Goal: Information Seeking & Learning: Learn about a topic

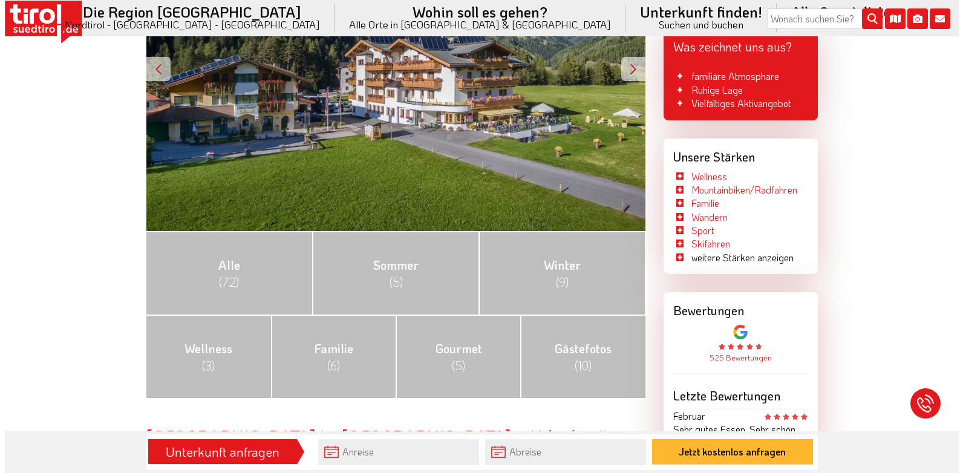
scroll to position [302, 0]
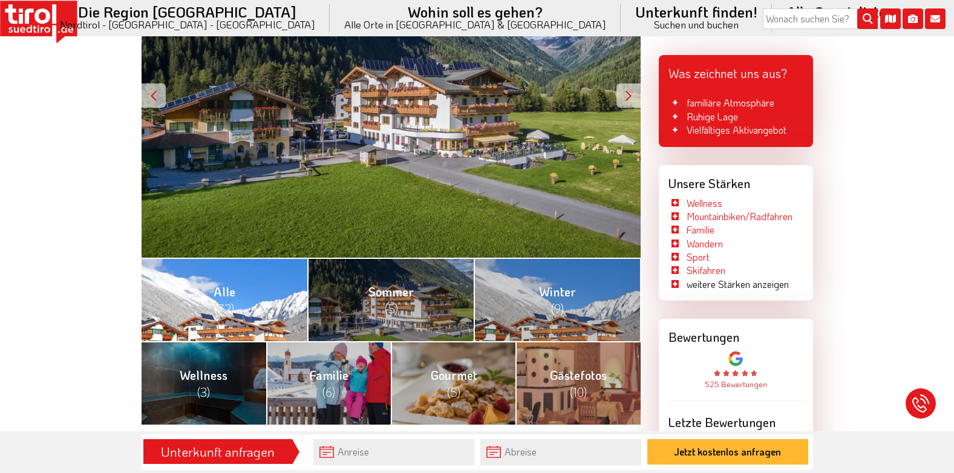
click at [195, 295] on link "Alle (72)" at bounding box center [225, 299] width 166 height 83
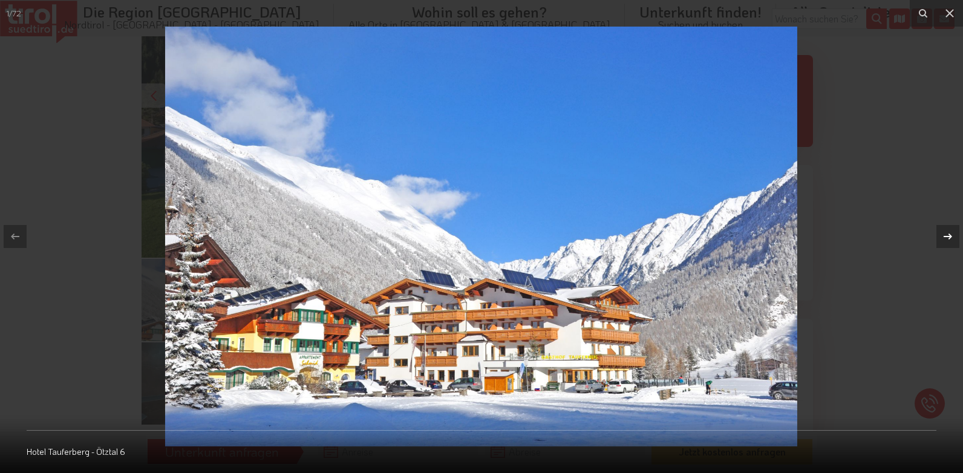
click at [947, 233] on icon at bounding box center [947, 236] width 15 height 15
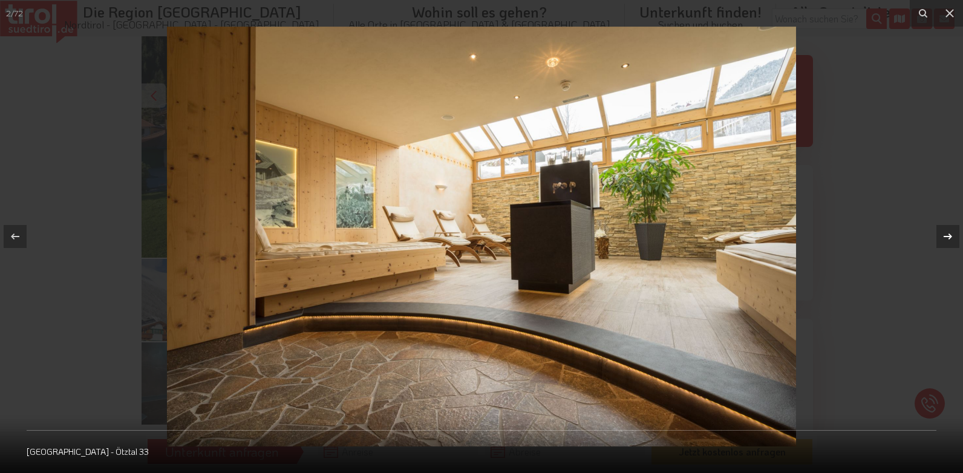
click at [951, 237] on icon at bounding box center [947, 236] width 8 height 6
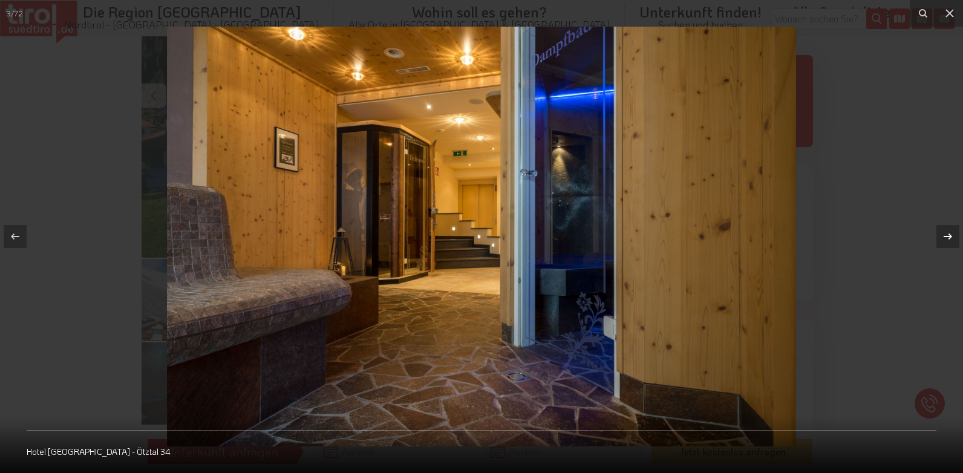
click at [951, 237] on icon at bounding box center [947, 236] width 8 height 6
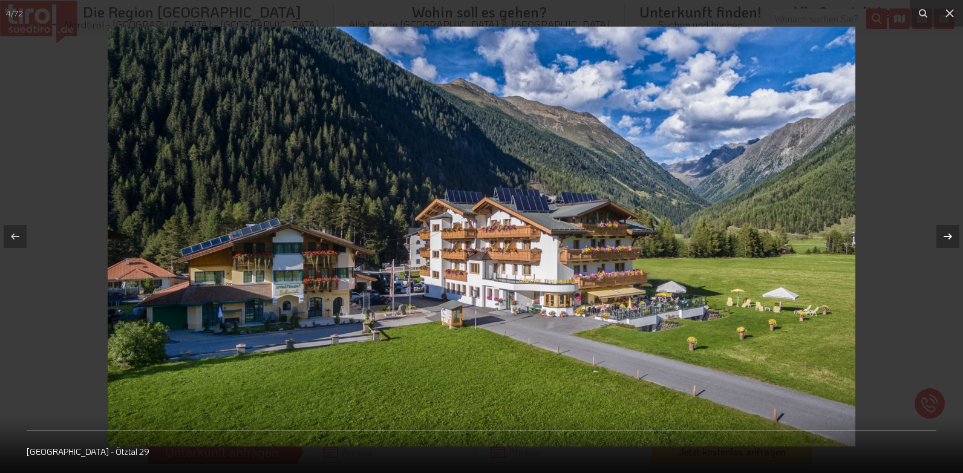
click at [951, 237] on icon at bounding box center [947, 236] width 8 height 6
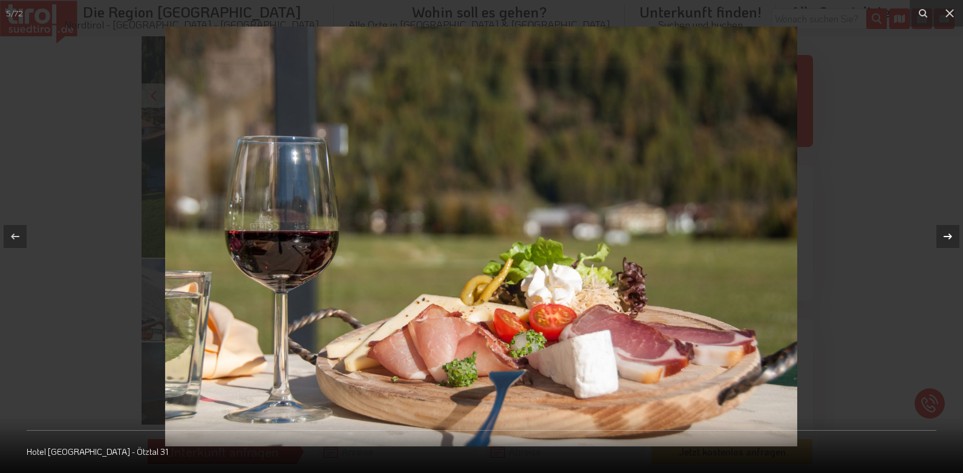
click at [951, 237] on icon at bounding box center [947, 236] width 8 height 6
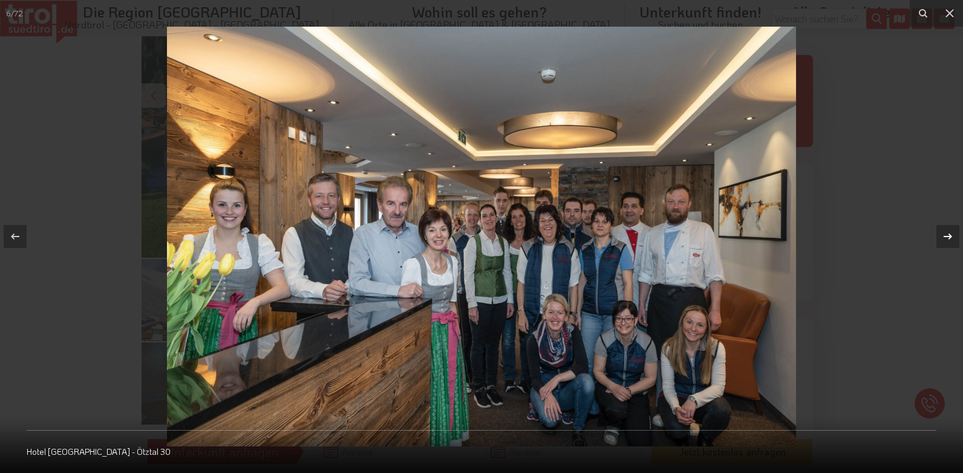
click at [951, 237] on div "6 / 72 Hotel Tauferberg - Ötztal 30" at bounding box center [481, 236] width 963 height 473
click at [951, 237] on icon at bounding box center [947, 236] width 8 height 6
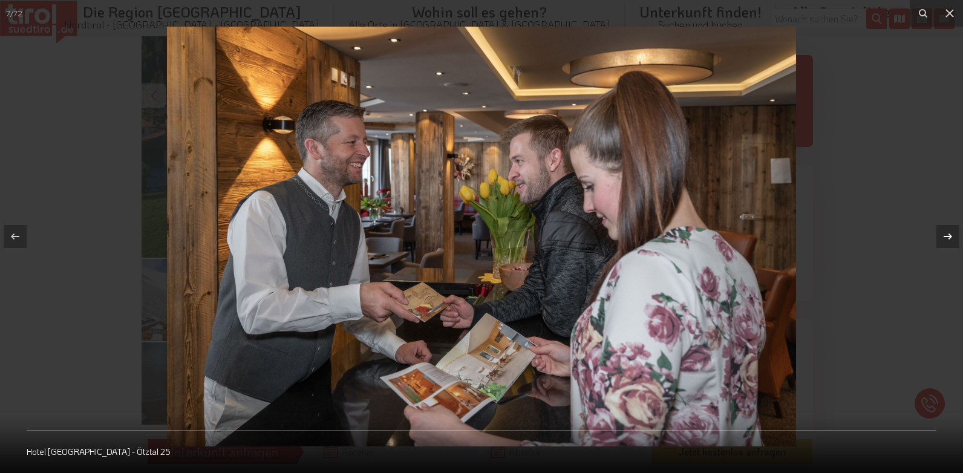
click at [951, 237] on icon at bounding box center [947, 236] width 8 height 6
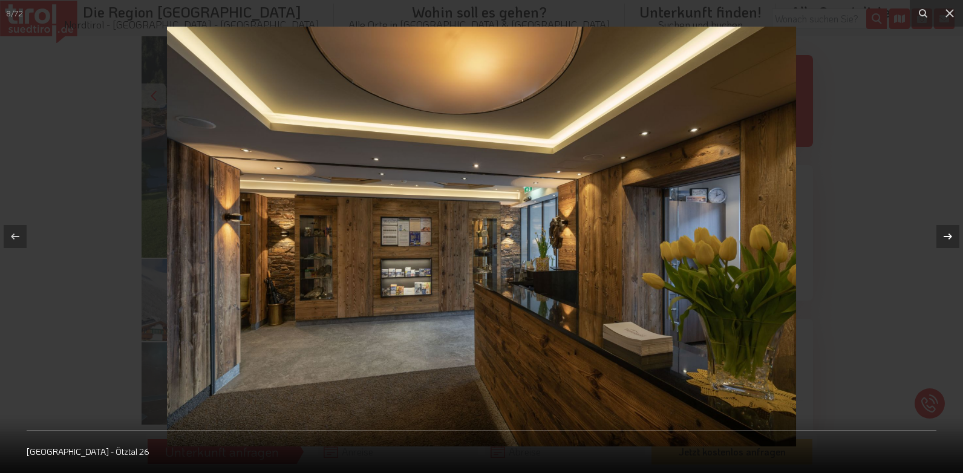
click at [951, 237] on icon at bounding box center [947, 236] width 8 height 6
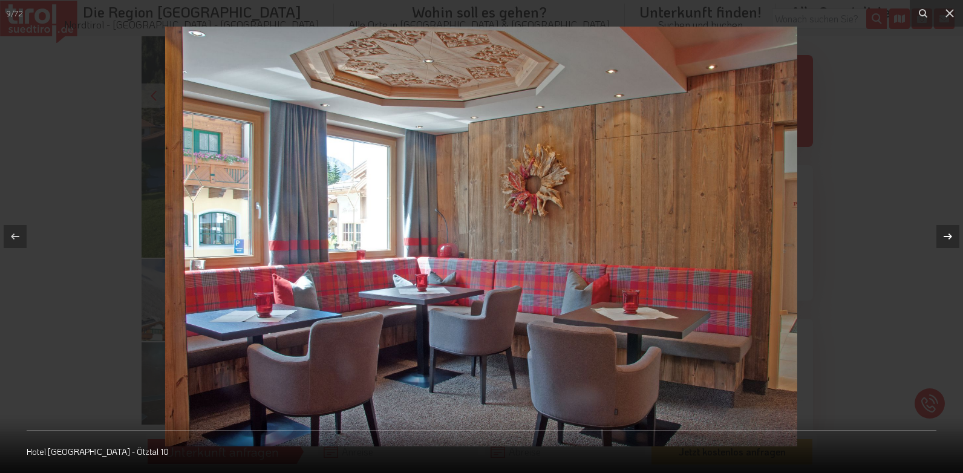
click at [951, 237] on icon at bounding box center [947, 236] width 8 height 6
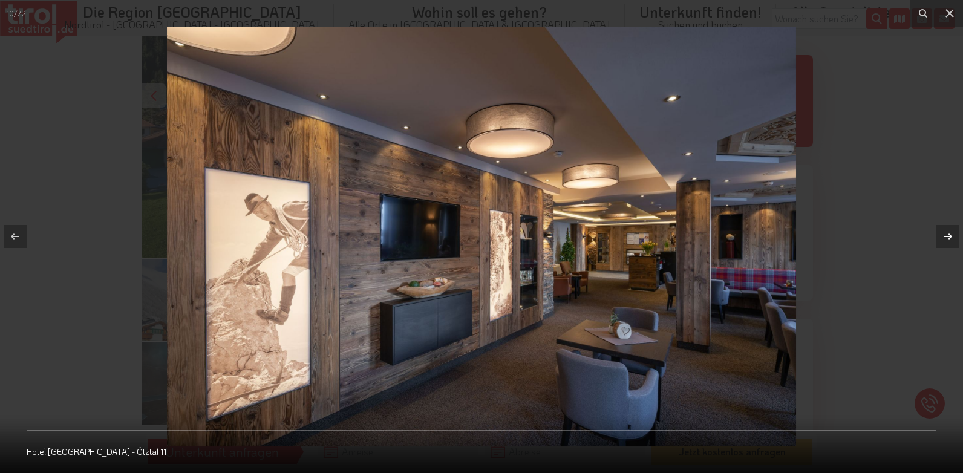
click at [951, 237] on icon at bounding box center [947, 236] width 8 height 6
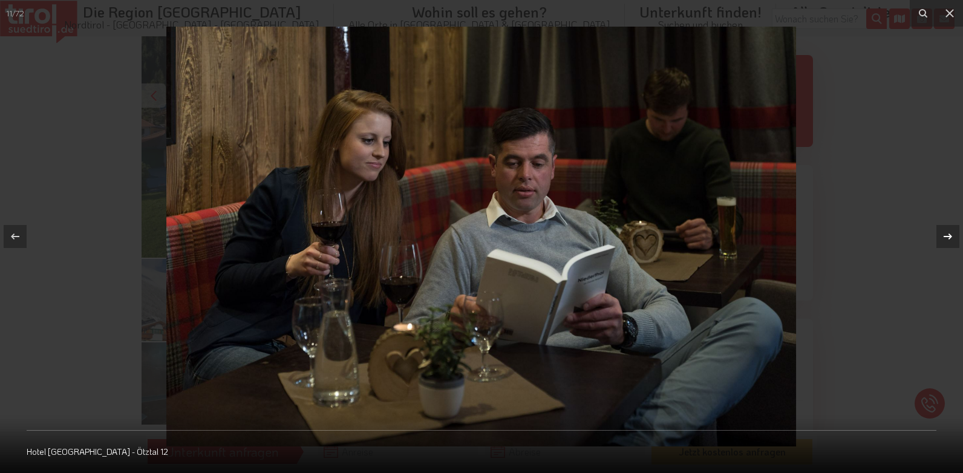
click at [951, 237] on icon at bounding box center [947, 236] width 8 height 6
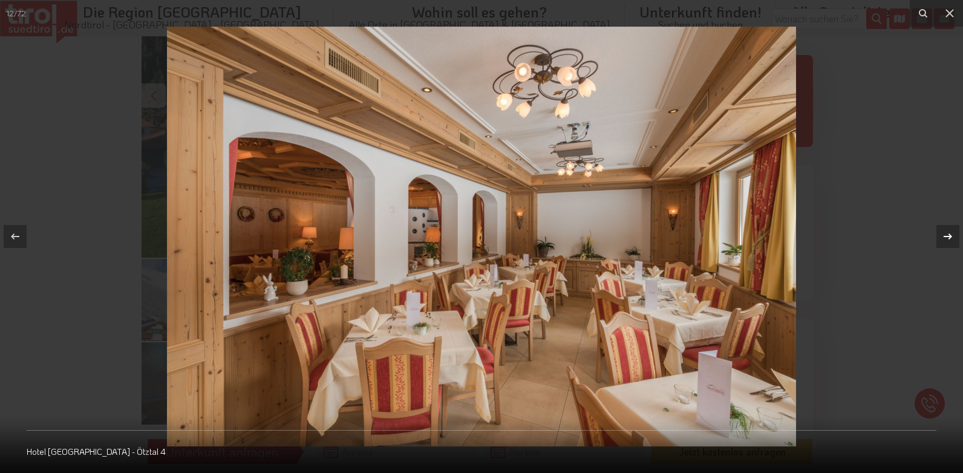
click at [951, 237] on icon at bounding box center [947, 236] width 8 height 6
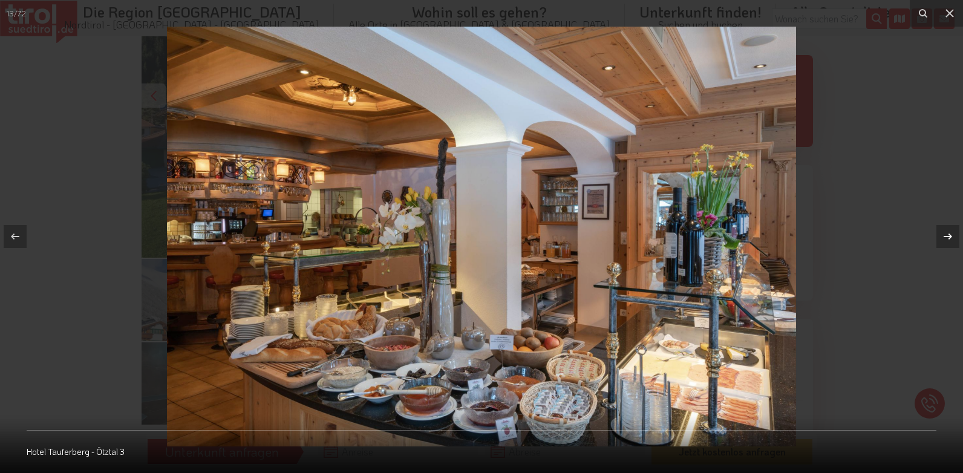
click at [951, 237] on icon at bounding box center [947, 236] width 8 height 6
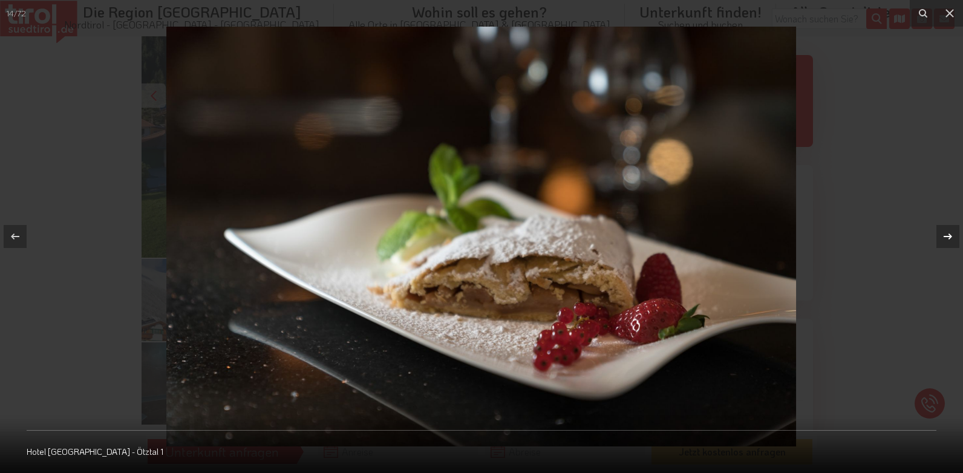
click at [951, 237] on icon at bounding box center [947, 236] width 8 height 6
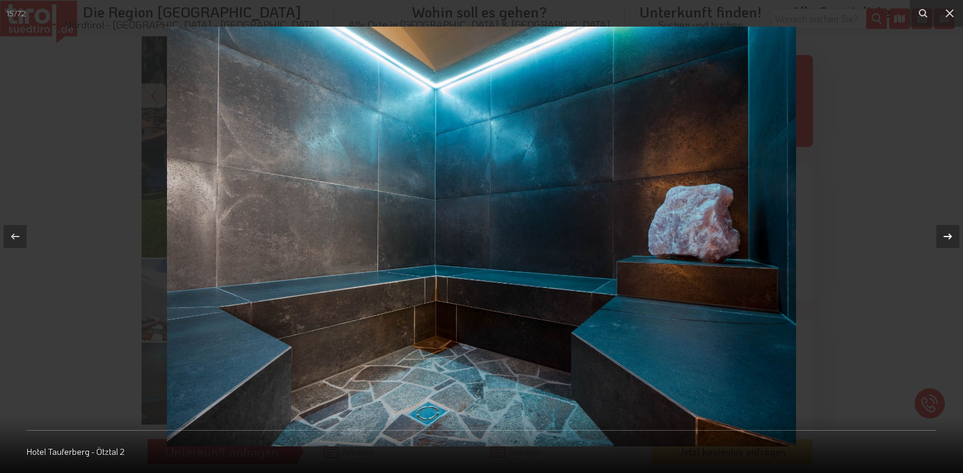
click at [951, 237] on icon at bounding box center [947, 236] width 8 height 6
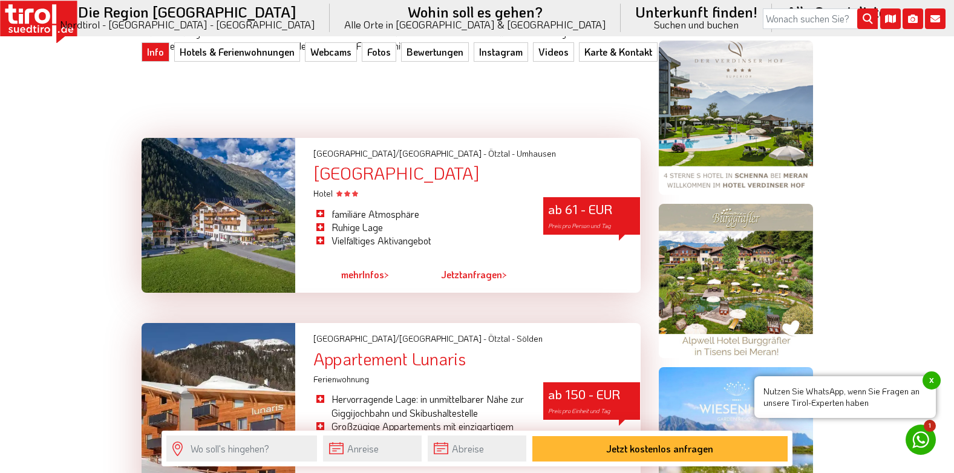
scroll to position [907, 0]
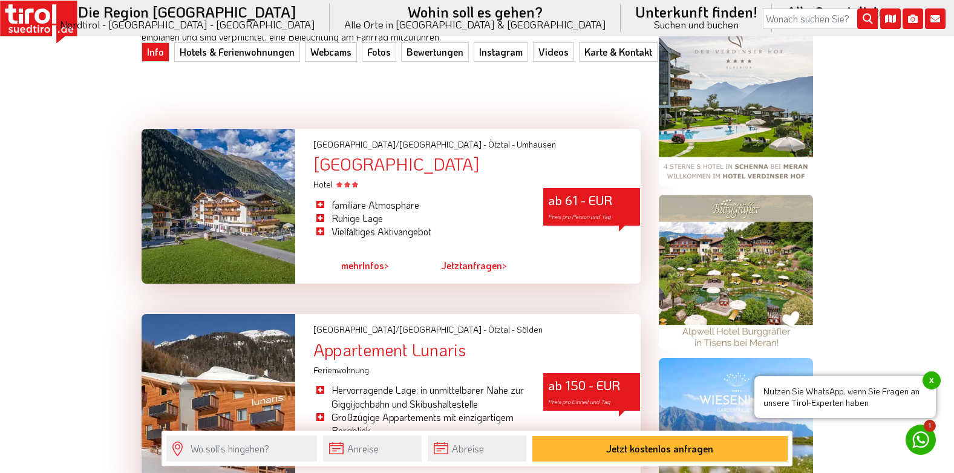
click at [380, 165] on div "[GEOGRAPHIC_DATA]" at bounding box center [476, 164] width 327 height 19
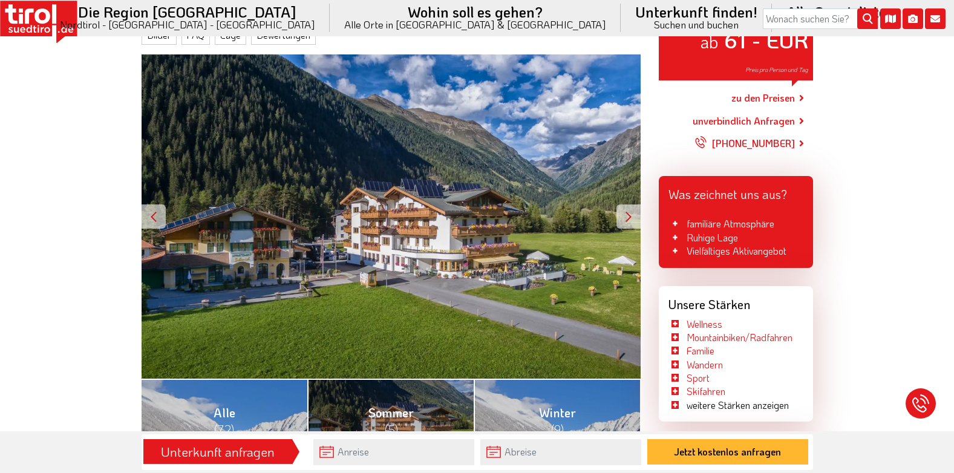
scroll to position [121, 0]
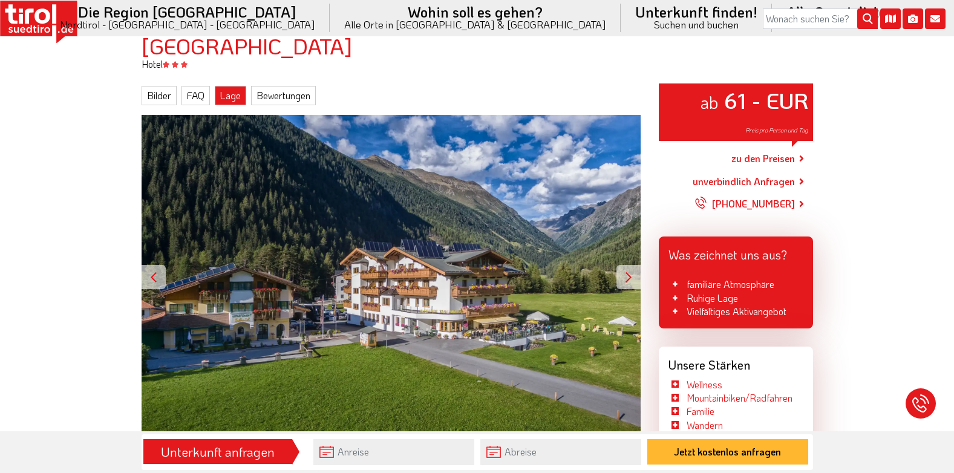
click at [239, 94] on link "Lage" at bounding box center [230, 95] width 31 height 19
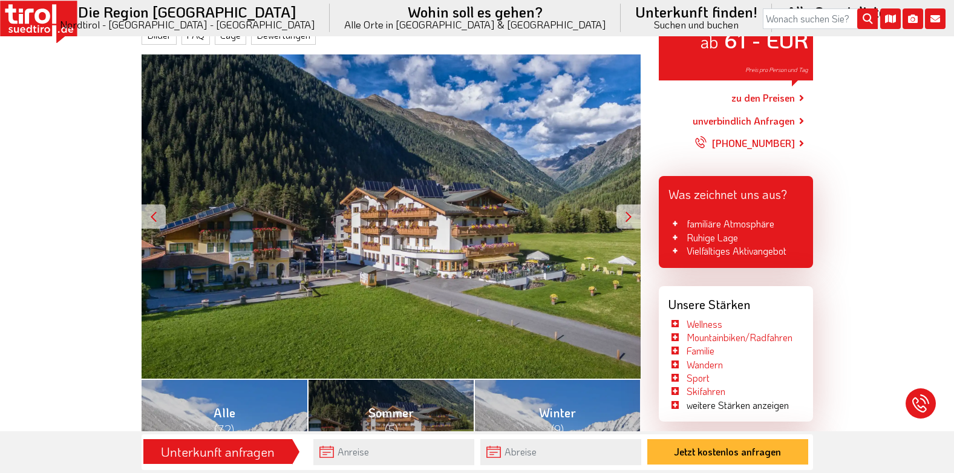
scroll to position [0, 0]
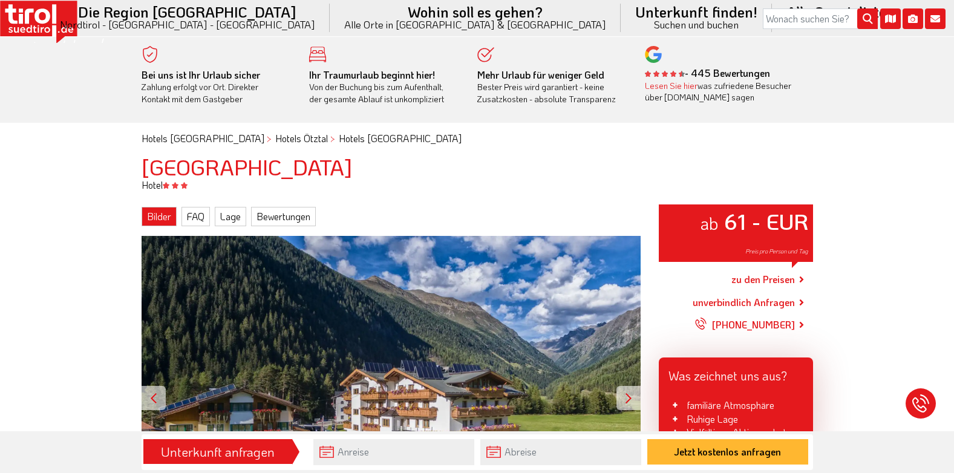
click at [167, 212] on link "Bilder" at bounding box center [159, 216] width 35 height 19
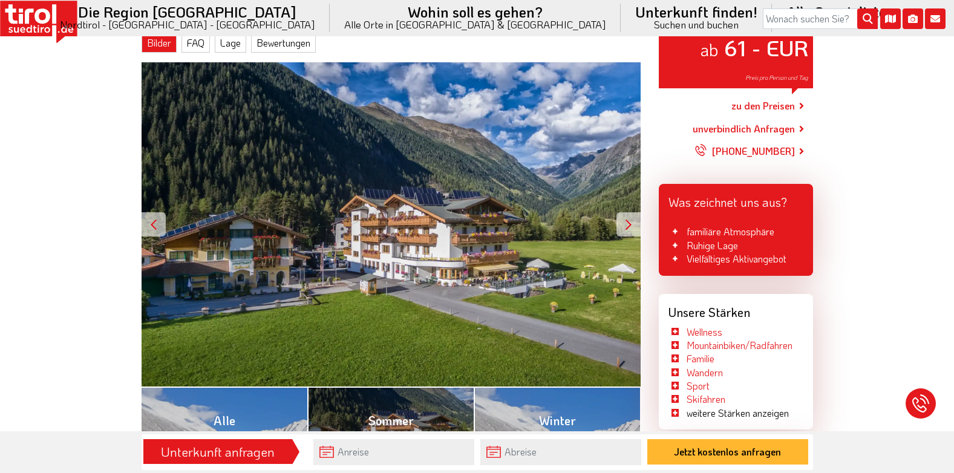
scroll to position [175, 0]
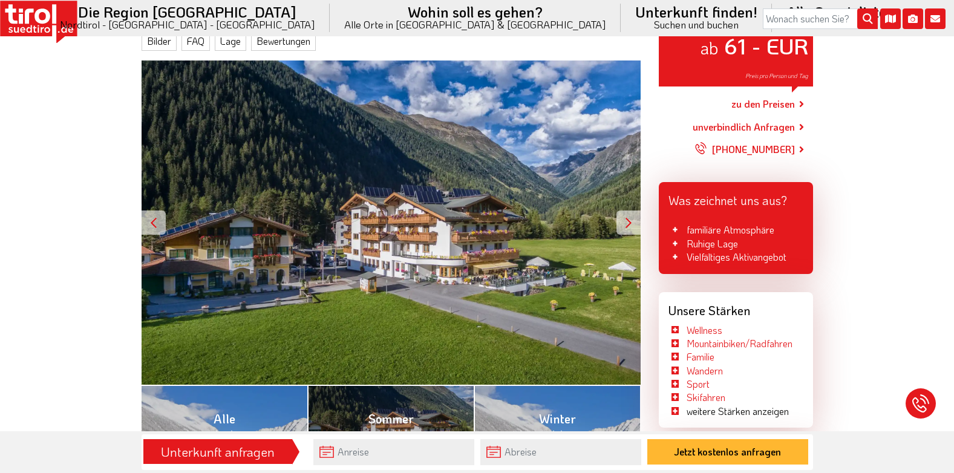
click at [225, 41] on div "Die Region Tirol Nordtirol - Südtirol - Osttirol Tirol/Nordtirol Tirol/Nordtiro…" at bounding box center [477, 22] width 954 height 45
click at [236, 44] on div "Die Region Tirol Nordtirol - Südtirol - Osttirol Tirol/Nordtirol Tirol/Nordtiro…" at bounding box center [477, 22] width 954 height 45
click at [282, 44] on div "Die Region Tirol Nordtirol - Südtirol - Osttirol Tirol/Nordtirol Tirol/Nordtiro…" at bounding box center [477, 22] width 954 height 45
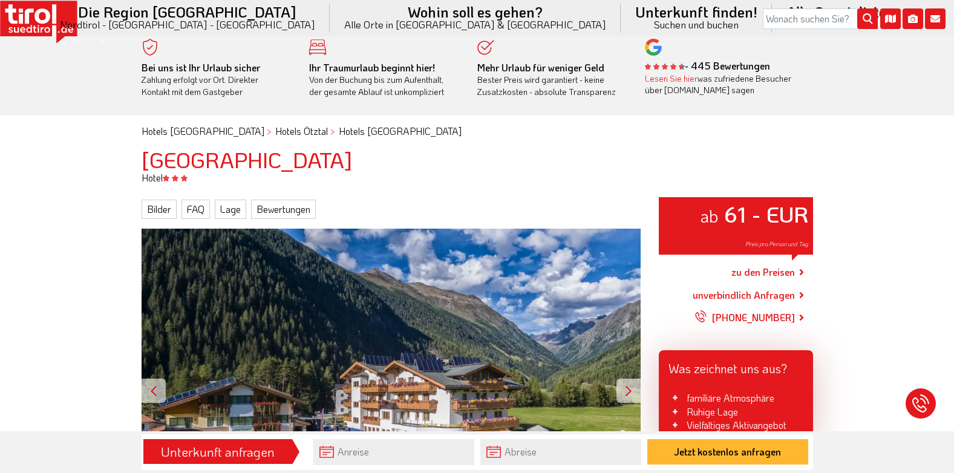
scroll to position [0, 0]
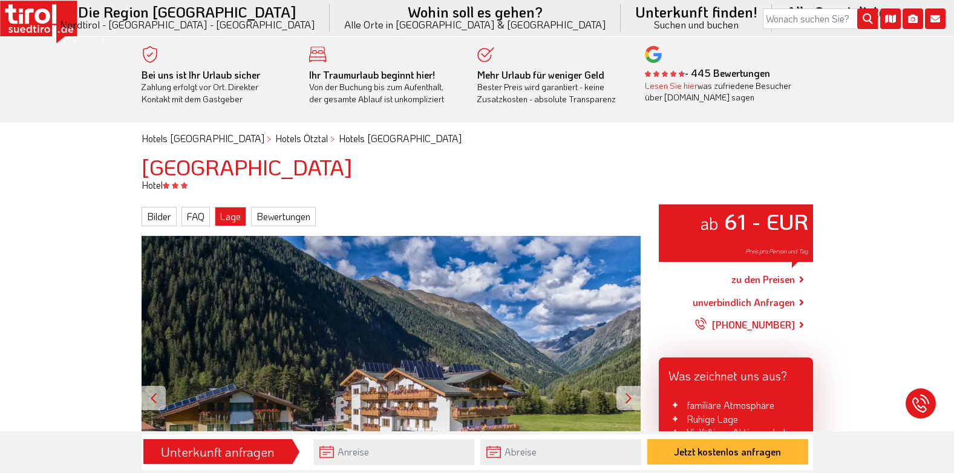
click at [239, 212] on link "Lage" at bounding box center [230, 216] width 31 height 19
click at [272, 213] on link "Bewertungen" at bounding box center [283, 216] width 65 height 19
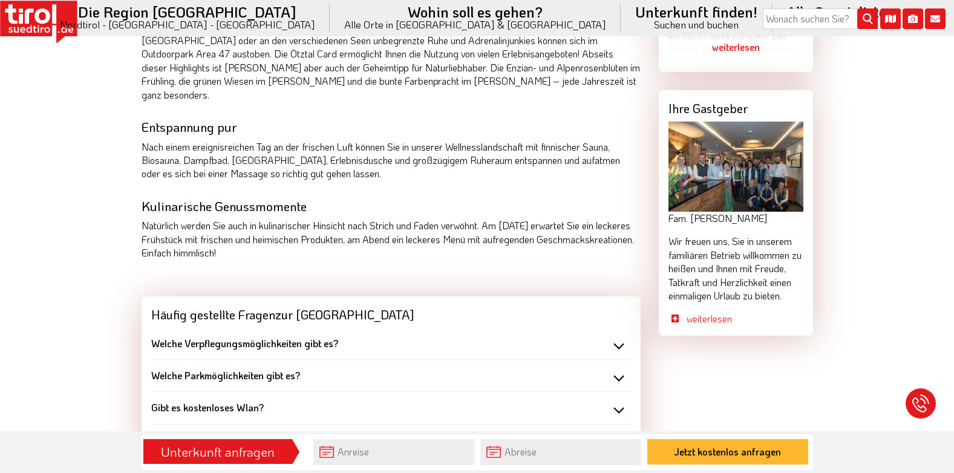
scroll to position [1105, 0]
